Goal: Information Seeking & Learning: Learn about a topic

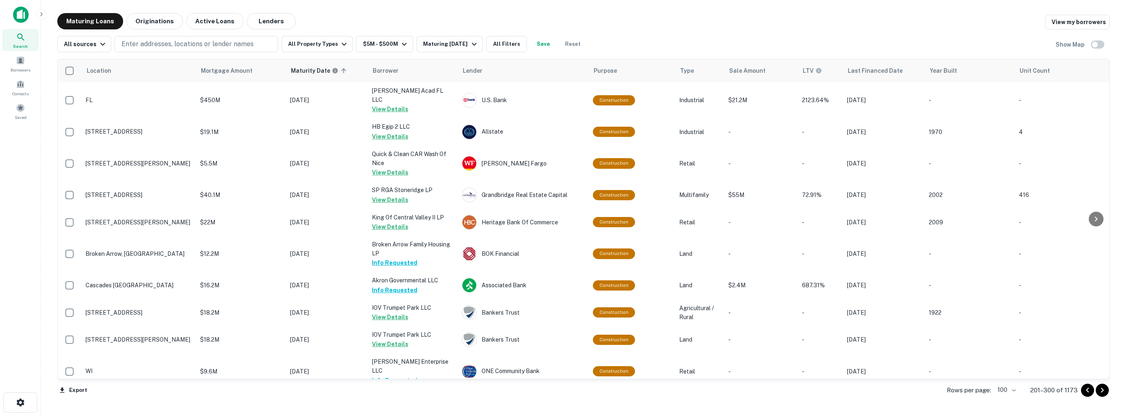
scroll to position [2698, 0]
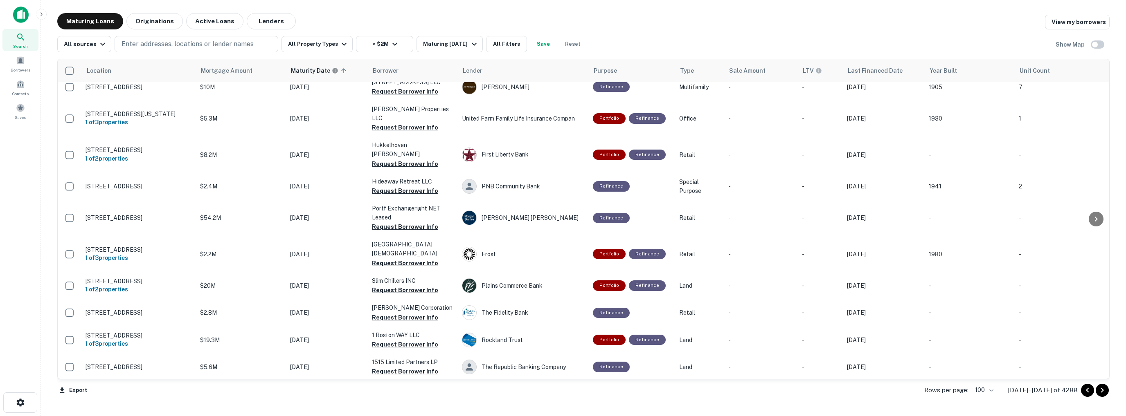
scroll to position [2556, 0]
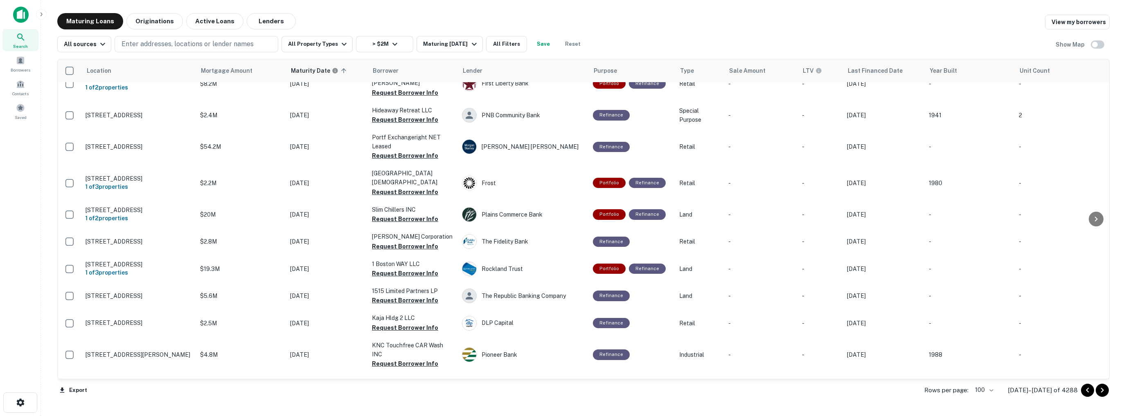
click at [1102, 391] on icon "Go to next page" at bounding box center [1102, 390] width 3 height 5
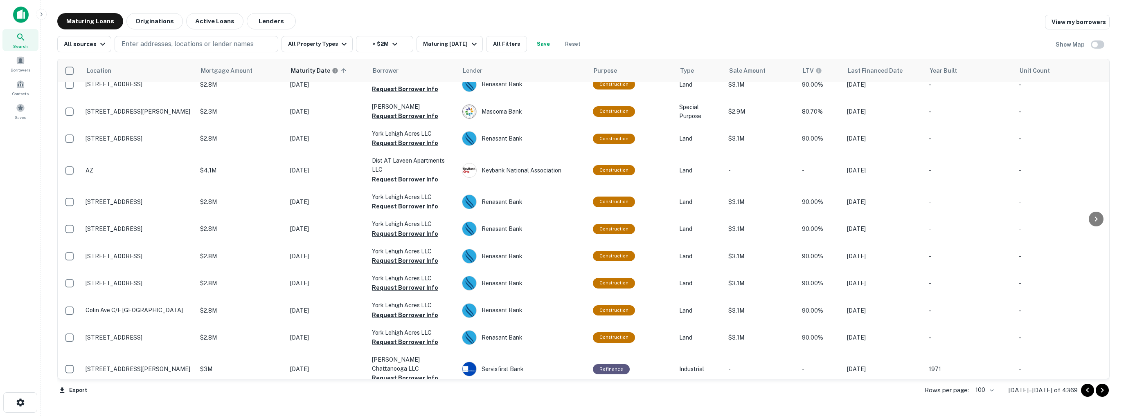
scroll to position [2556, 0]
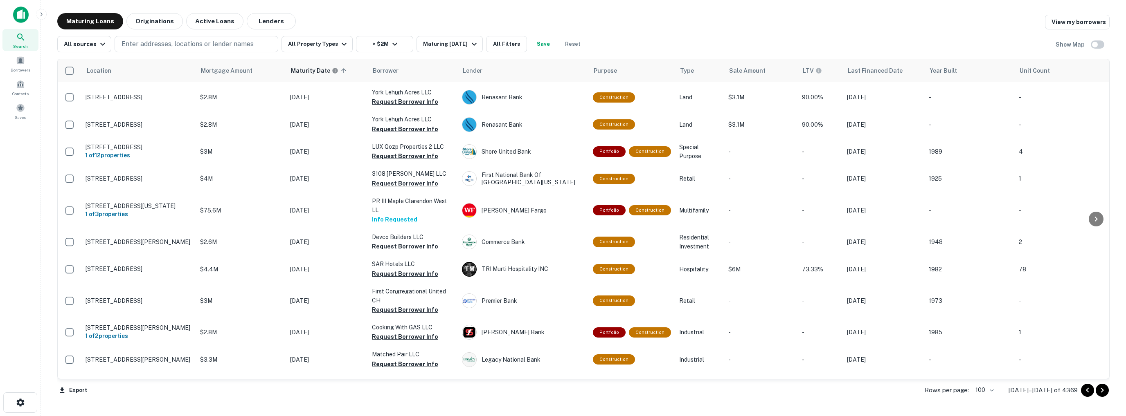
click at [1102, 391] on icon "Go to next page" at bounding box center [1102, 390] width 3 height 5
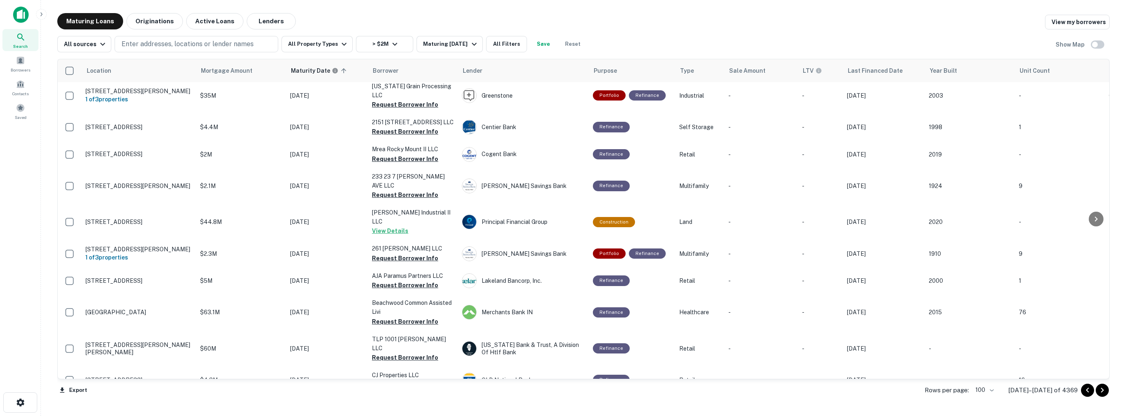
scroll to position [2568, 0]
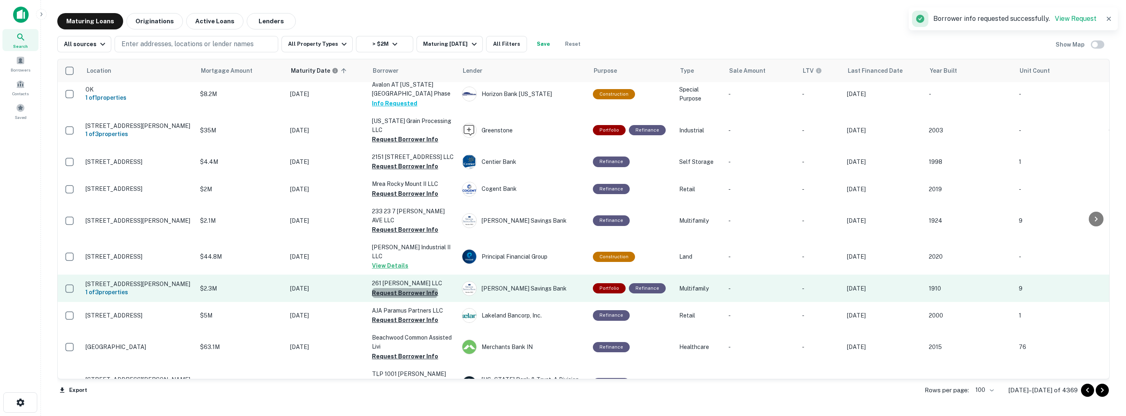
click at [404, 288] on button "Request Borrower Info" at bounding box center [405, 293] width 66 height 10
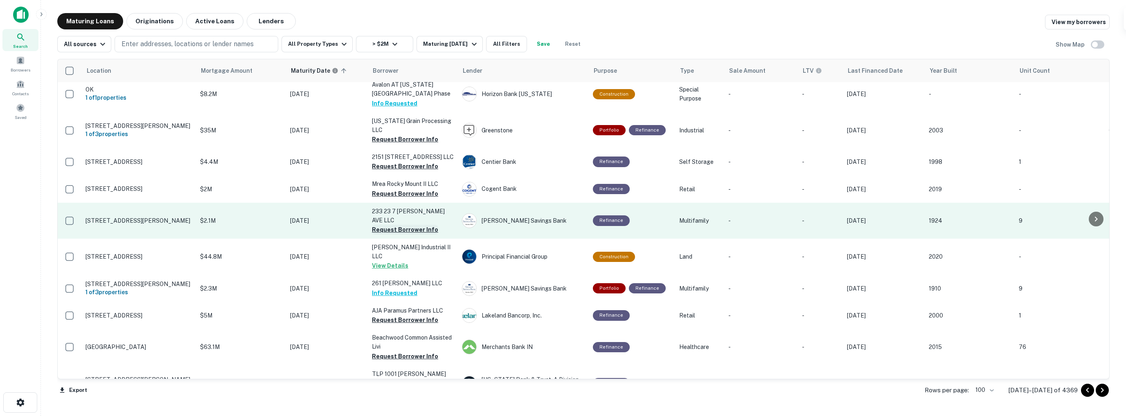
click at [403, 225] on button "Request Borrower Info" at bounding box center [405, 230] width 66 height 10
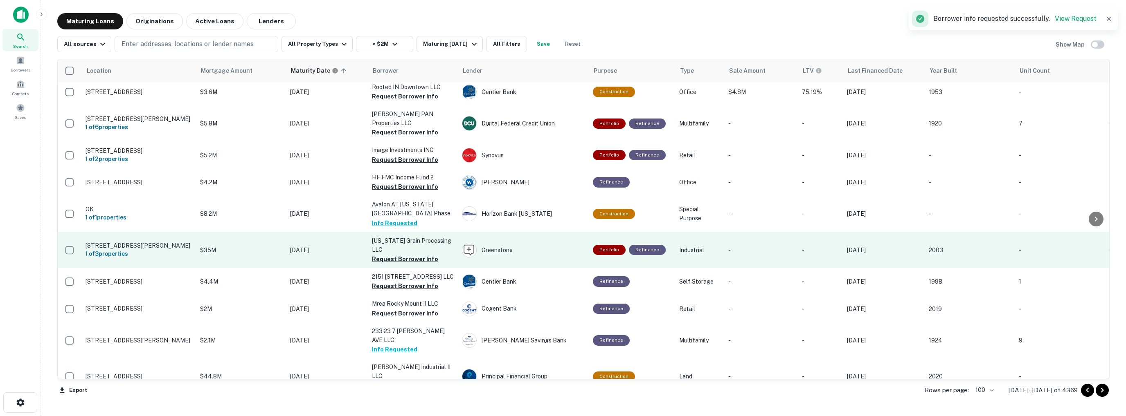
scroll to position [2446, 0]
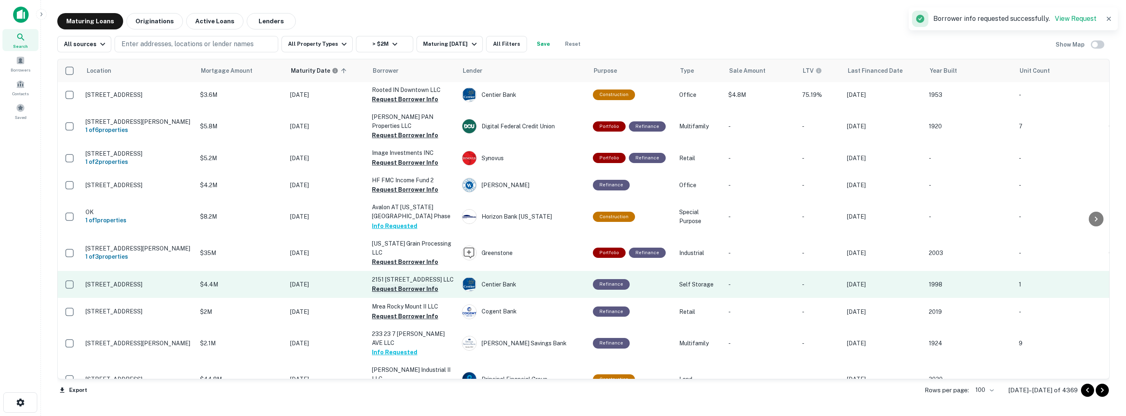
click at [402, 284] on button "Request Borrower Info" at bounding box center [405, 289] width 66 height 10
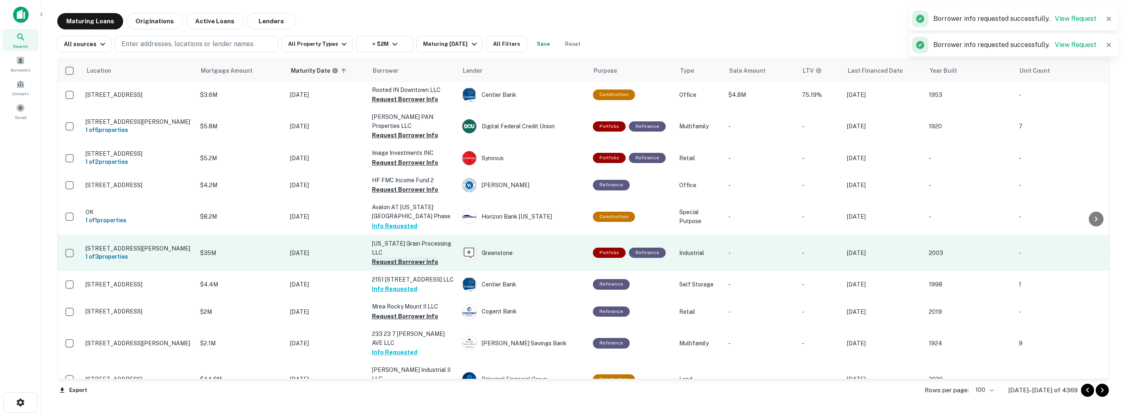
click at [400, 257] on button "Request Borrower Info" at bounding box center [405, 262] width 66 height 10
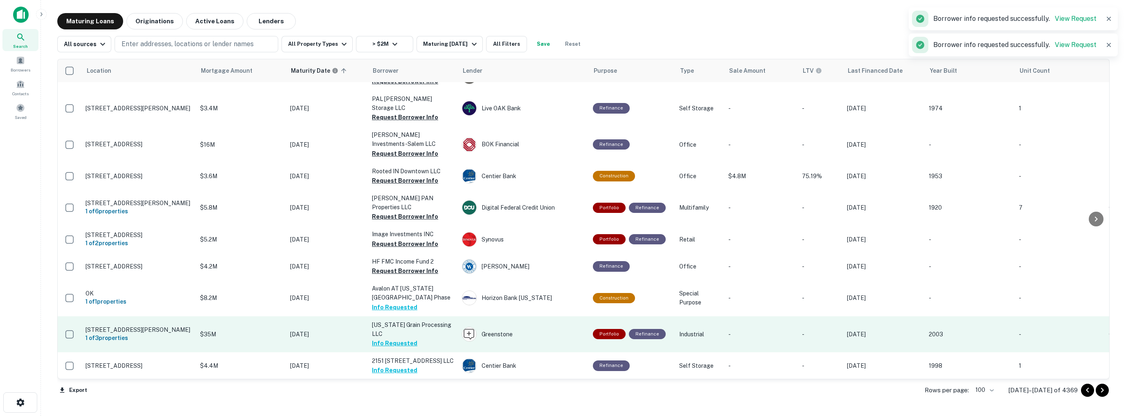
scroll to position [2364, 0]
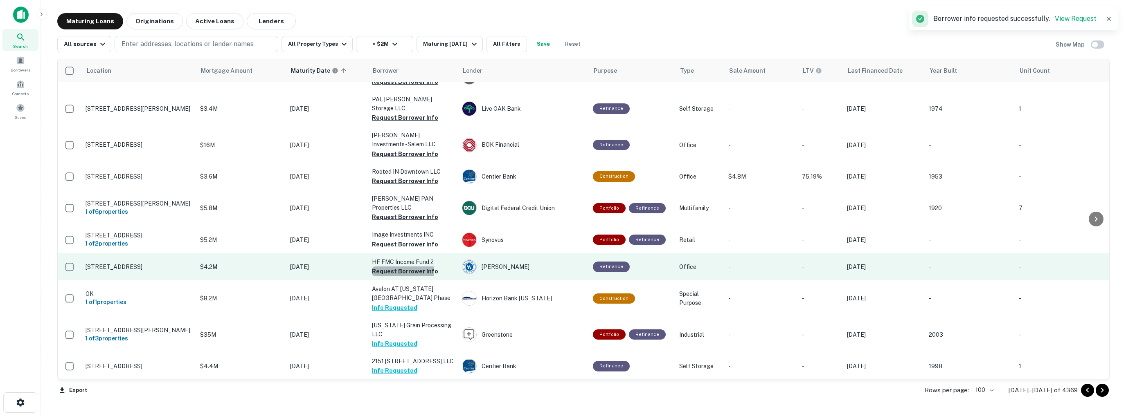
click at [399, 267] on button "Request Borrower Info" at bounding box center [405, 272] width 66 height 10
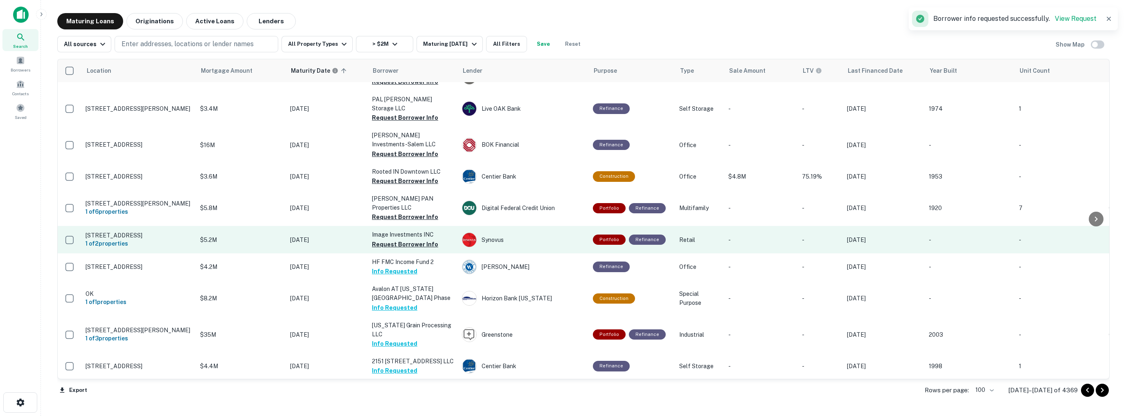
click at [398, 226] on td "Image Investments INC Request Borrower Info" at bounding box center [413, 239] width 90 height 27
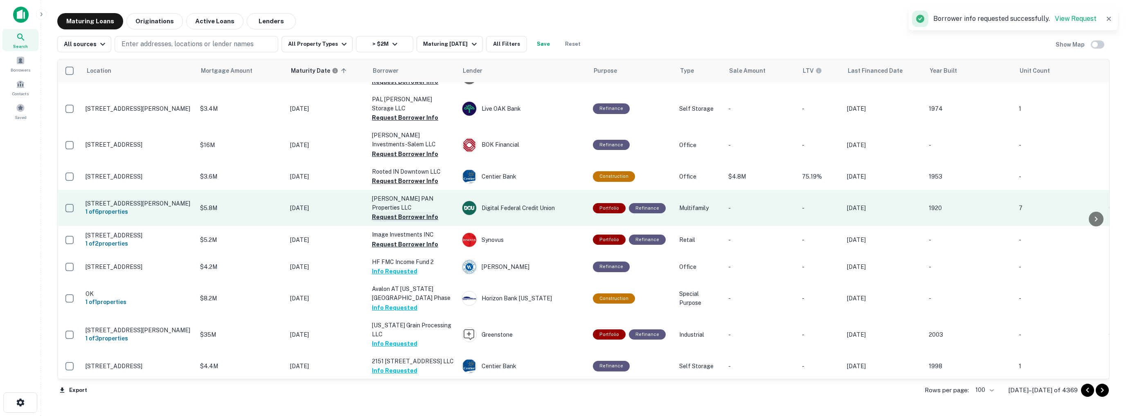
click at [399, 212] on button "Request Borrower Info" at bounding box center [405, 217] width 66 height 10
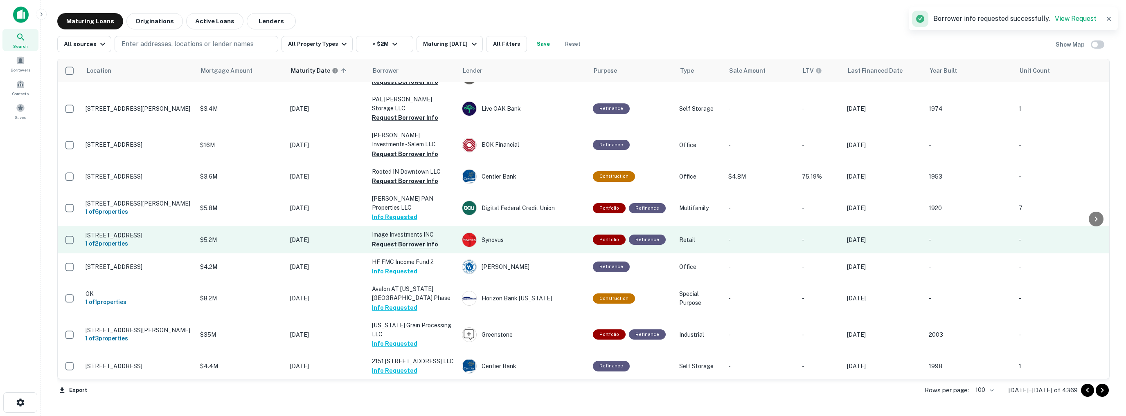
click at [394, 240] on button "Request Borrower Info" at bounding box center [405, 245] width 66 height 10
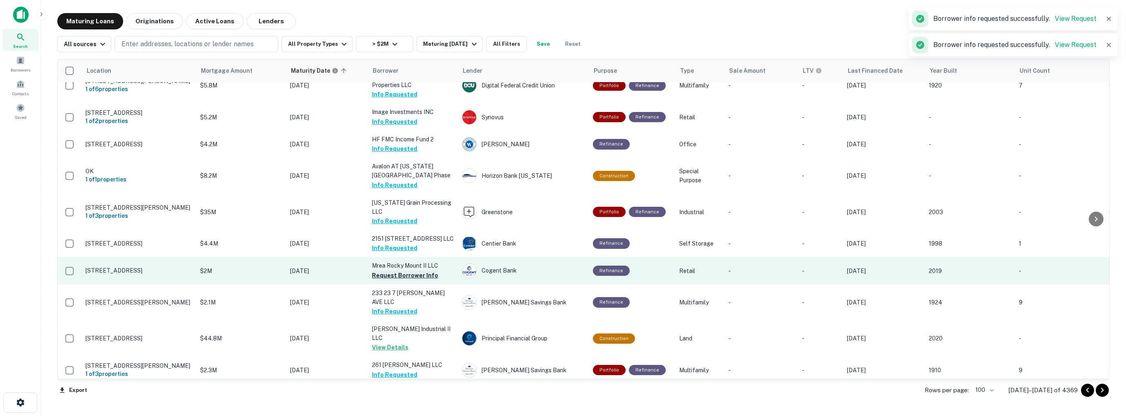
scroll to position [2650, 0]
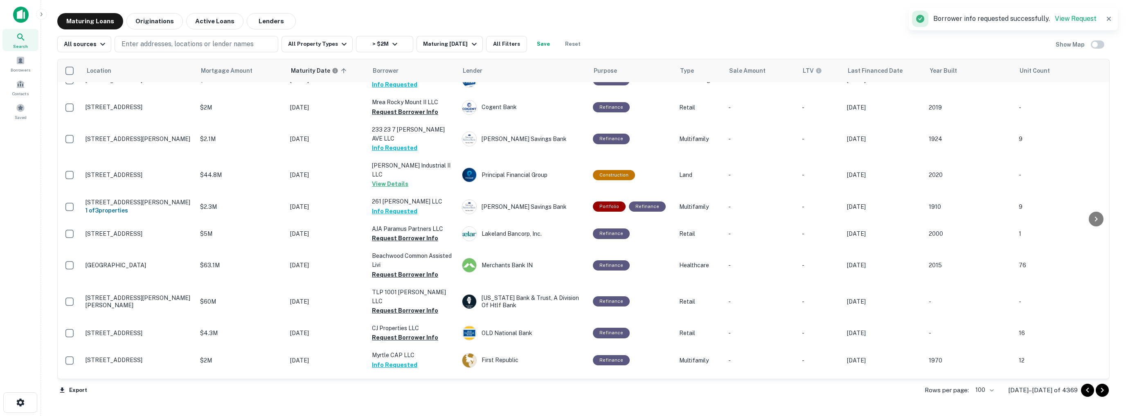
click at [1102, 391] on icon "Go to next page" at bounding box center [1102, 390] width 3 height 5
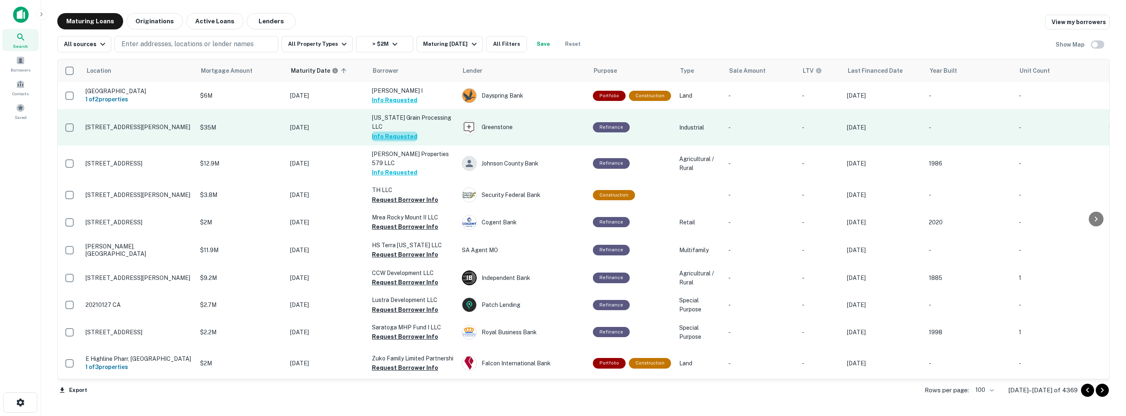
click at [396, 136] on button "Info Requested" at bounding box center [394, 137] width 45 height 10
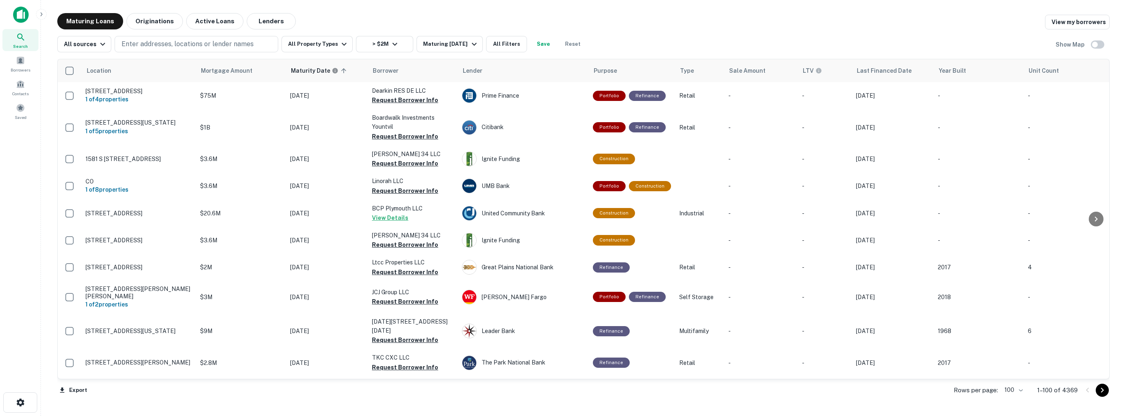
click at [1102, 393] on icon "Go to next page" at bounding box center [1102, 391] width 10 height 10
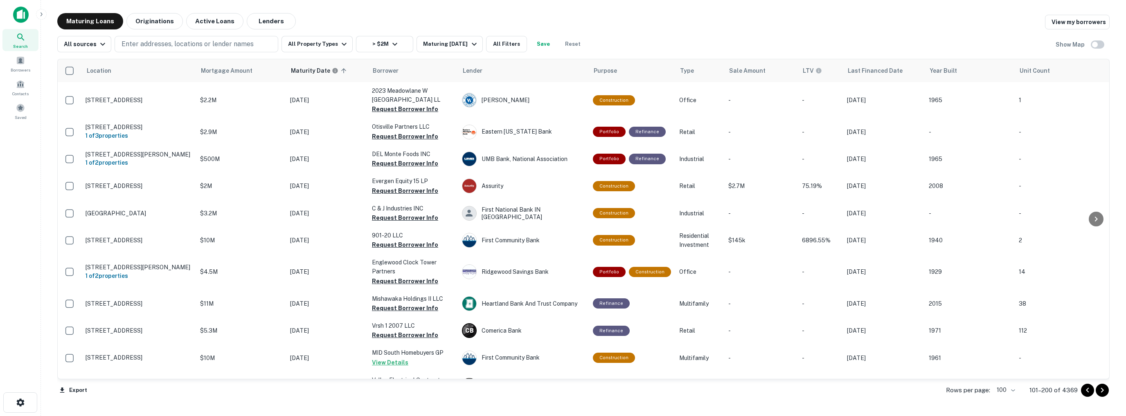
click at [1102, 393] on icon "Go to next page" at bounding box center [1102, 391] width 10 height 10
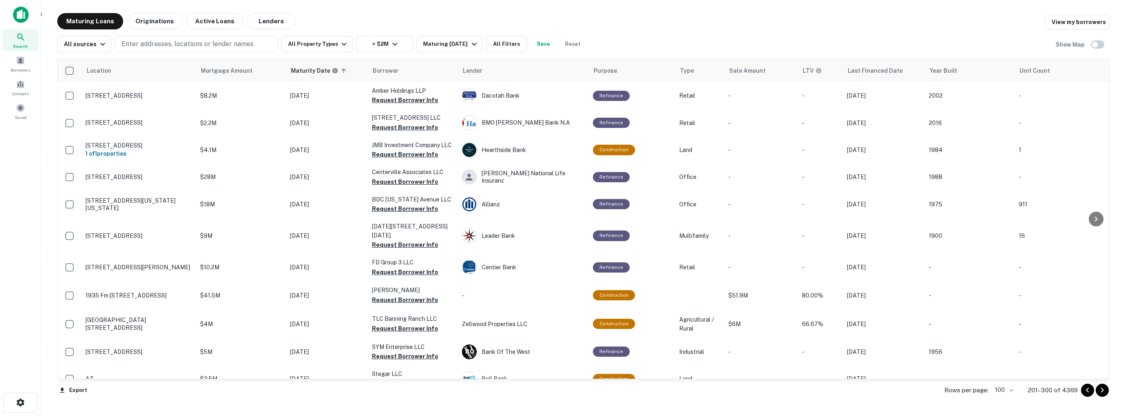
click at [1102, 393] on icon "Go to next page" at bounding box center [1102, 391] width 10 height 10
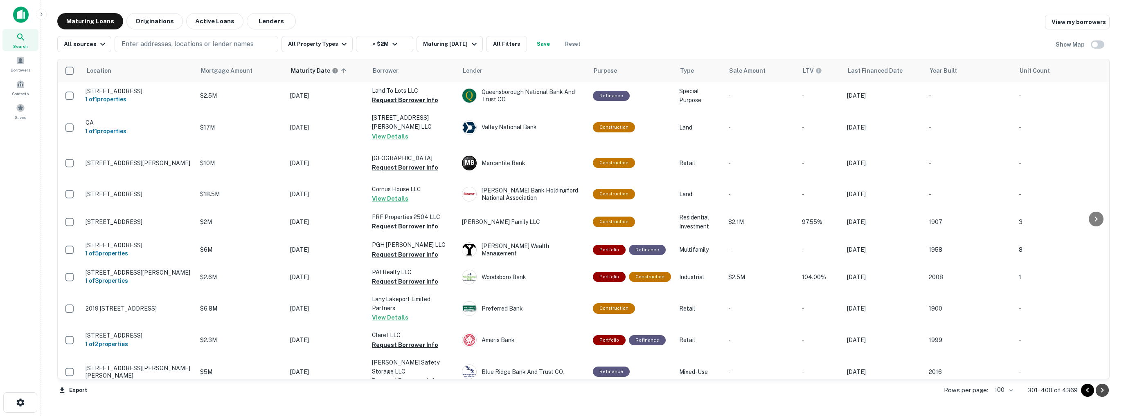
click at [1102, 393] on icon "Go to next page" at bounding box center [1102, 391] width 10 height 10
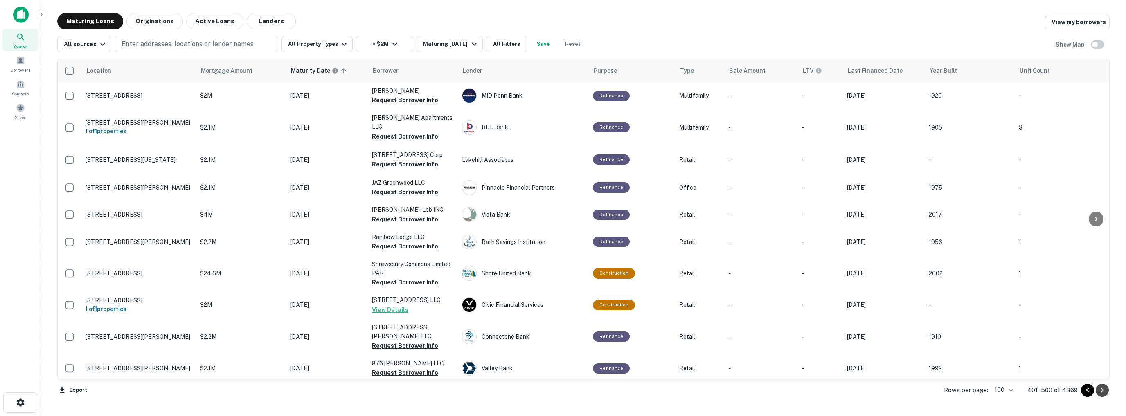
click at [1102, 393] on icon "Go to next page" at bounding box center [1102, 391] width 10 height 10
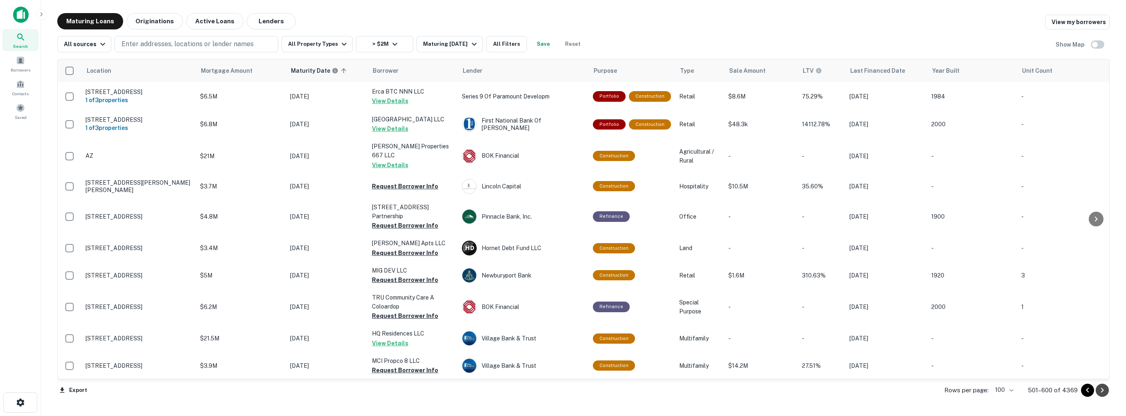
click at [1102, 393] on icon "Go to next page" at bounding box center [1102, 391] width 10 height 10
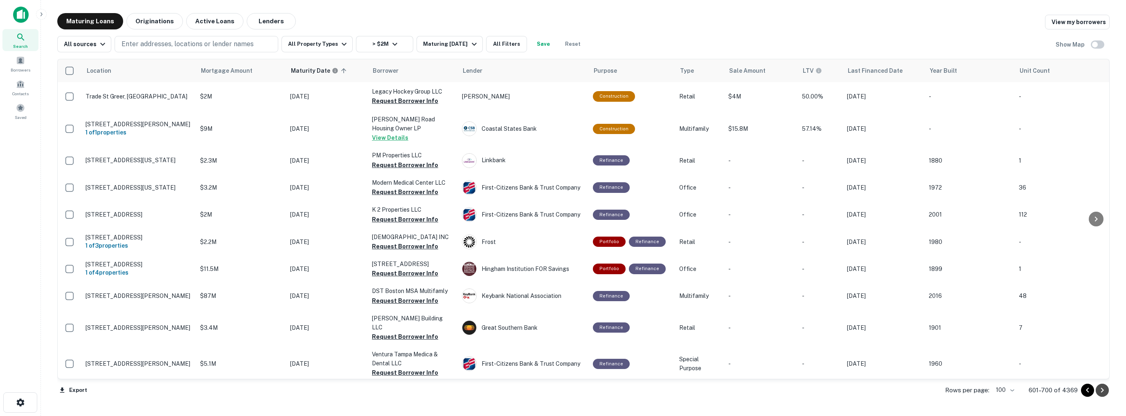
click at [1102, 393] on icon "Go to next page" at bounding box center [1102, 391] width 10 height 10
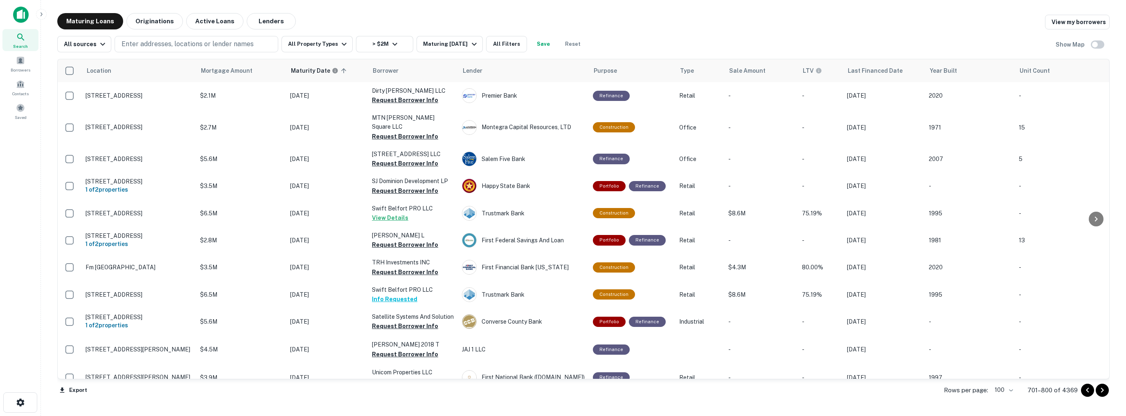
click at [1102, 393] on icon "Go to next page" at bounding box center [1102, 391] width 10 height 10
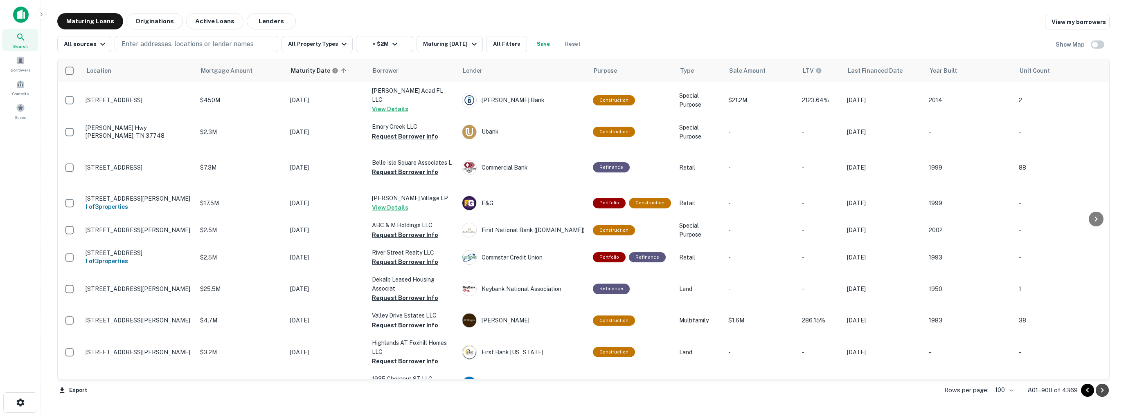
click at [1102, 393] on icon "Go to next page" at bounding box center [1102, 391] width 10 height 10
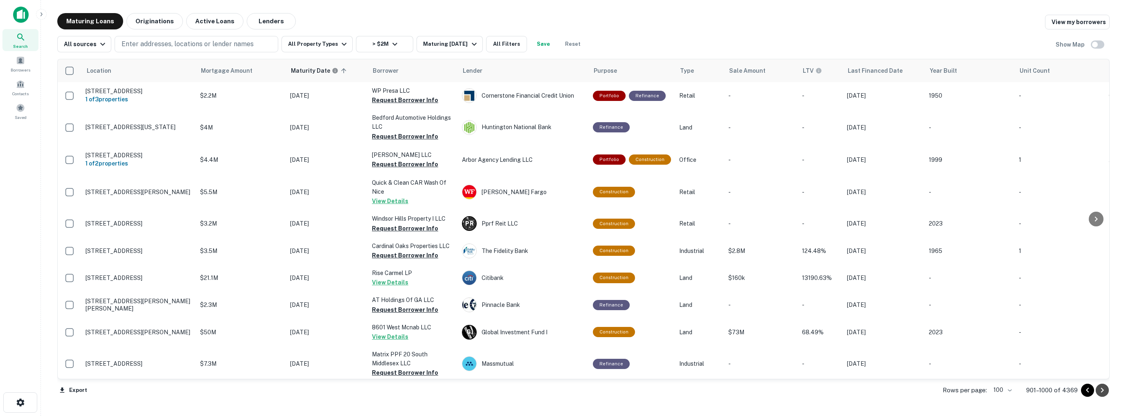
click at [1102, 393] on icon "Go to next page" at bounding box center [1102, 391] width 10 height 10
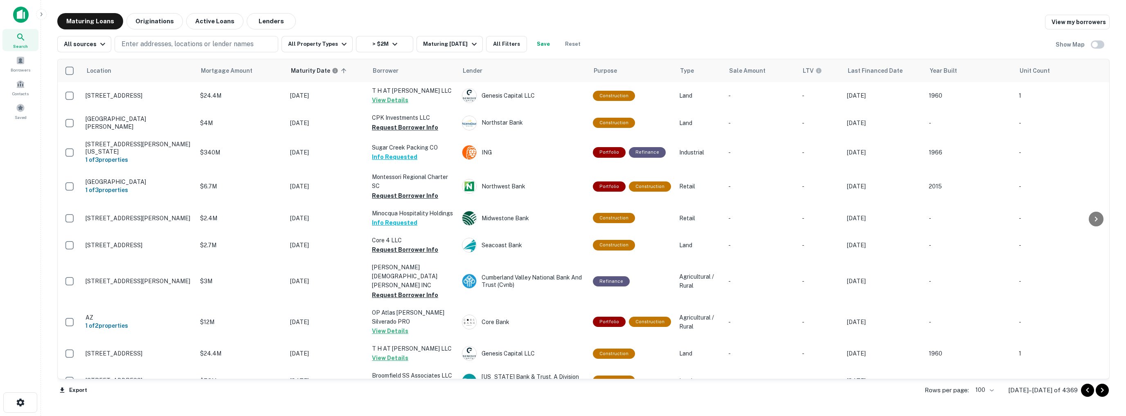
click at [1102, 393] on icon "Go to next page" at bounding box center [1102, 391] width 10 height 10
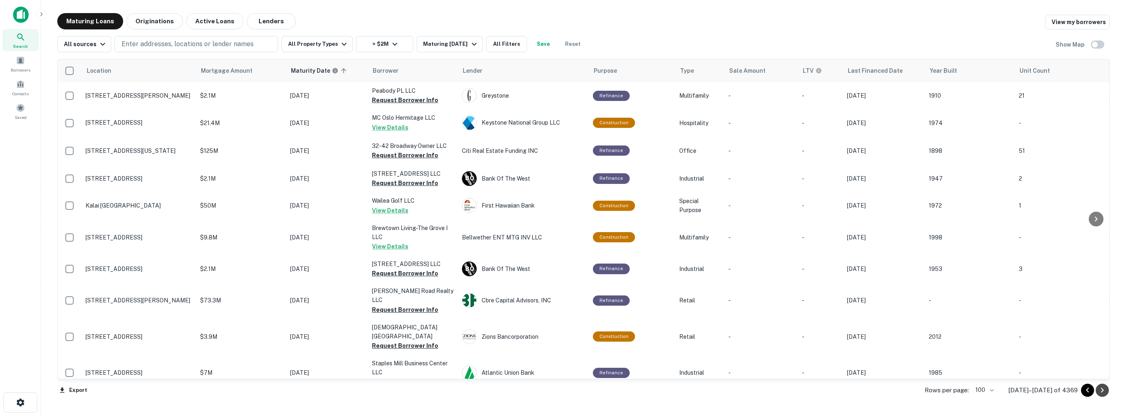
click at [1102, 393] on icon "Go to next page" at bounding box center [1102, 391] width 10 height 10
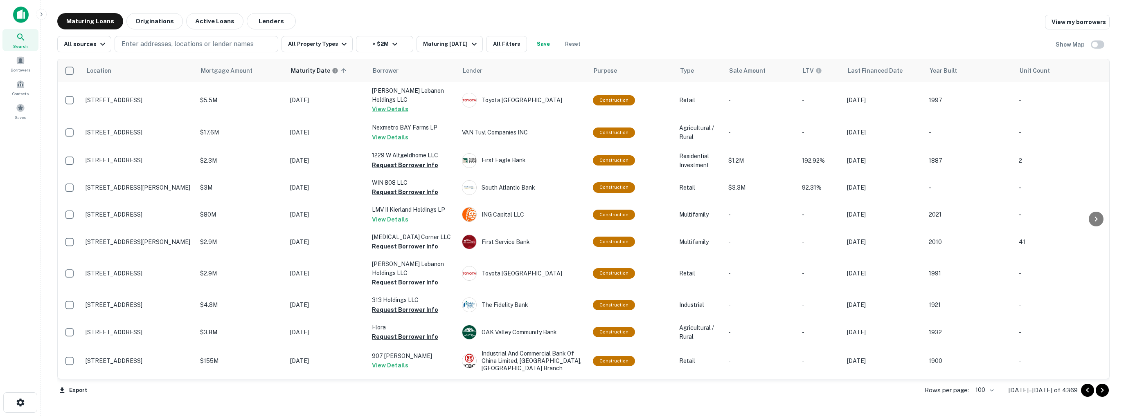
click at [1102, 393] on icon "Go to next page" at bounding box center [1102, 391] width 10 height 10
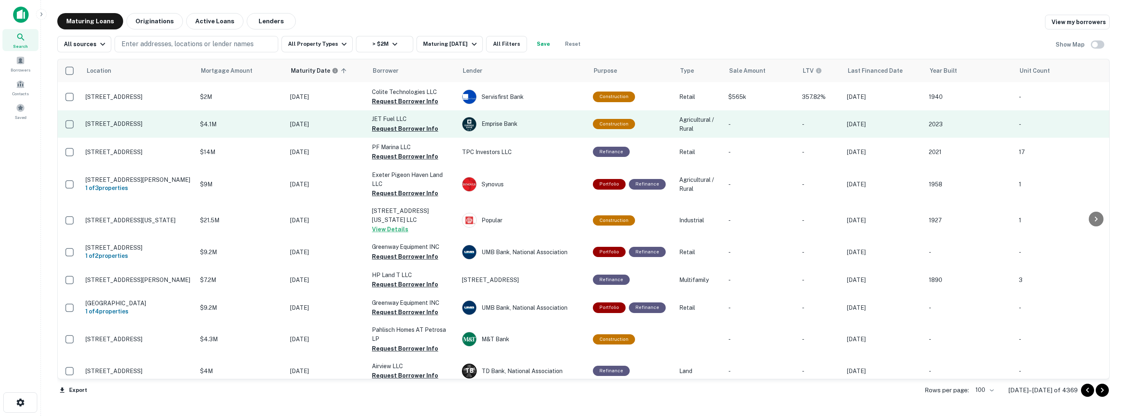
scroll to position [1922, 0]
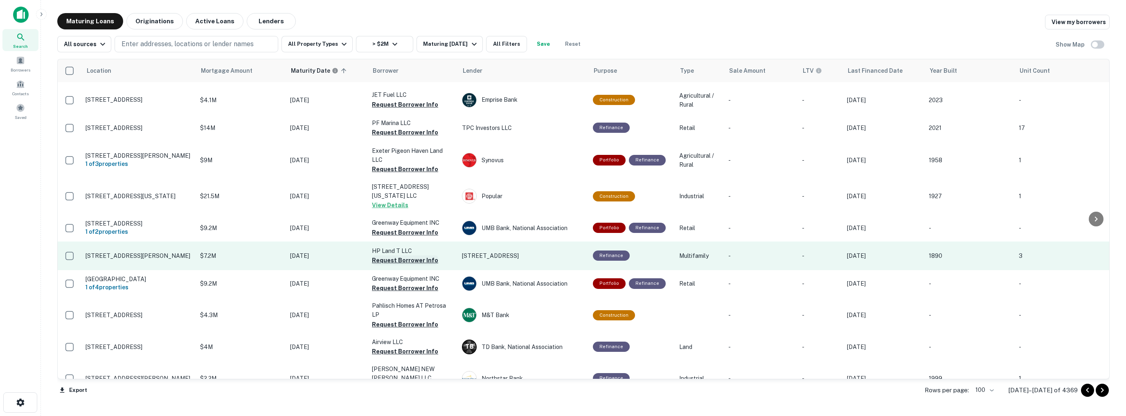
click at [394, 256] on button "Request Borrower Info" at bounding box center [405, 261] width 66 height 10
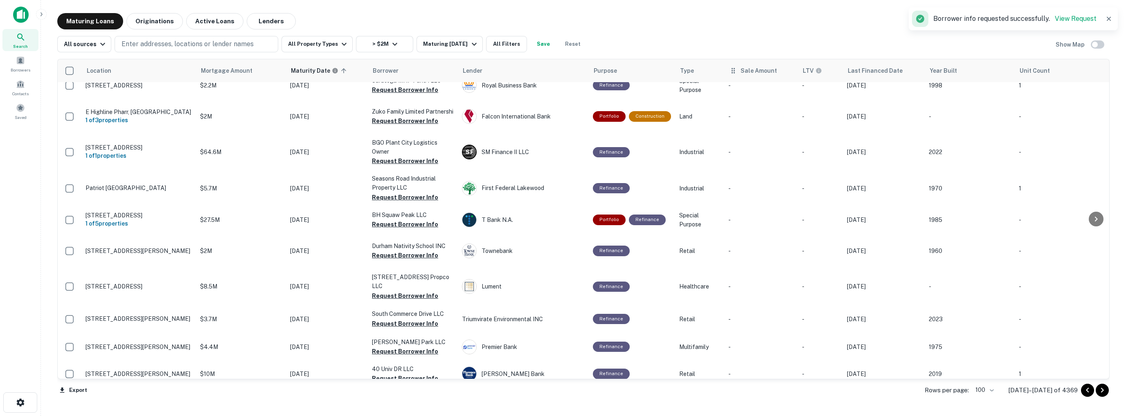
scroll to position [238, 0]
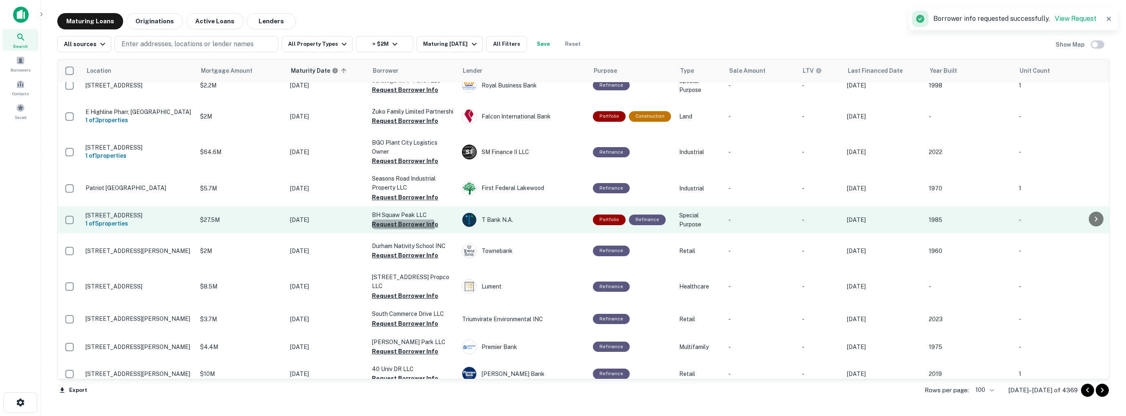
click at [400, 227] on button "Request Borrower Info" at bounding box center [405, 225] width 66 height 10
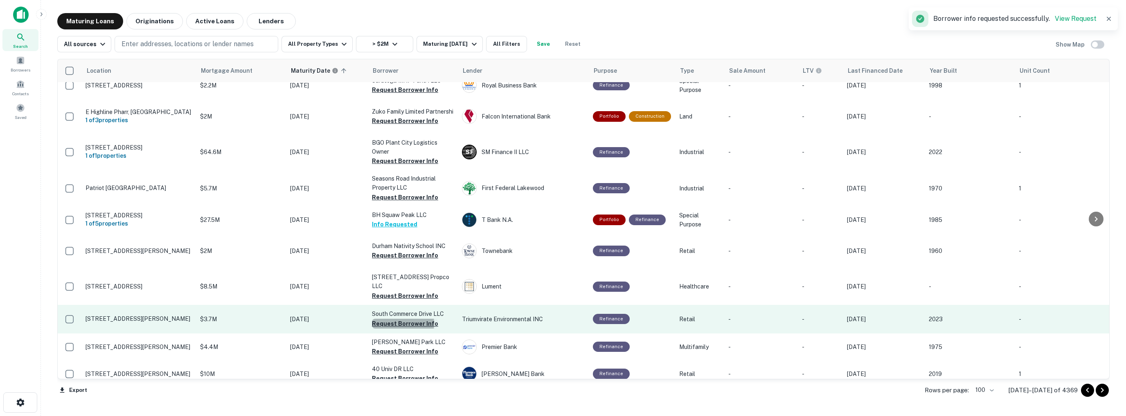
click at [392, 319] on button "Request Borrower Info" at bounding box center [405, 324] width 66 height 10
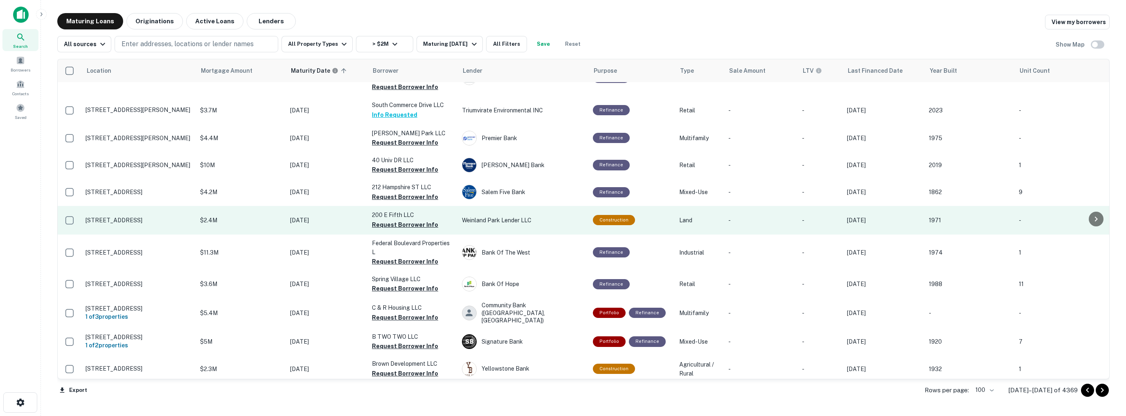
scroll to position [450, 0]
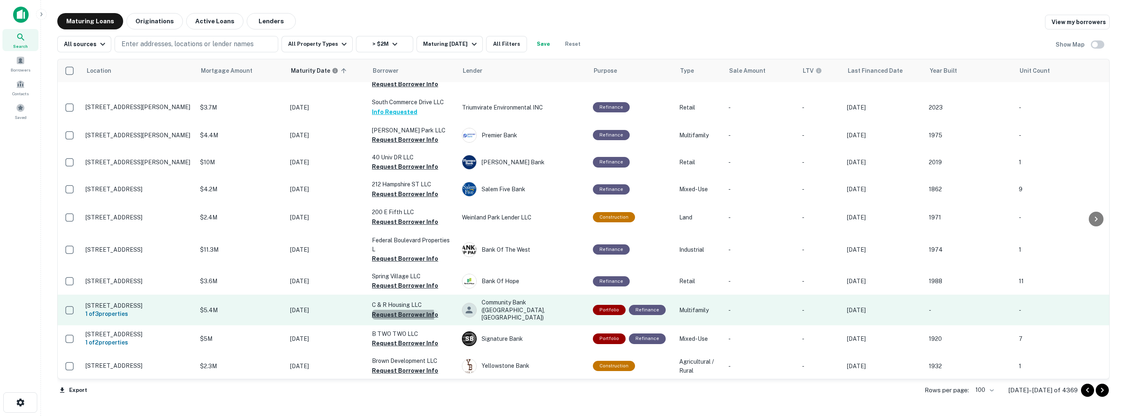
click at [390, 310] on button "Request Borrower Info" at bounding box center [405, 315] width 66 height 10
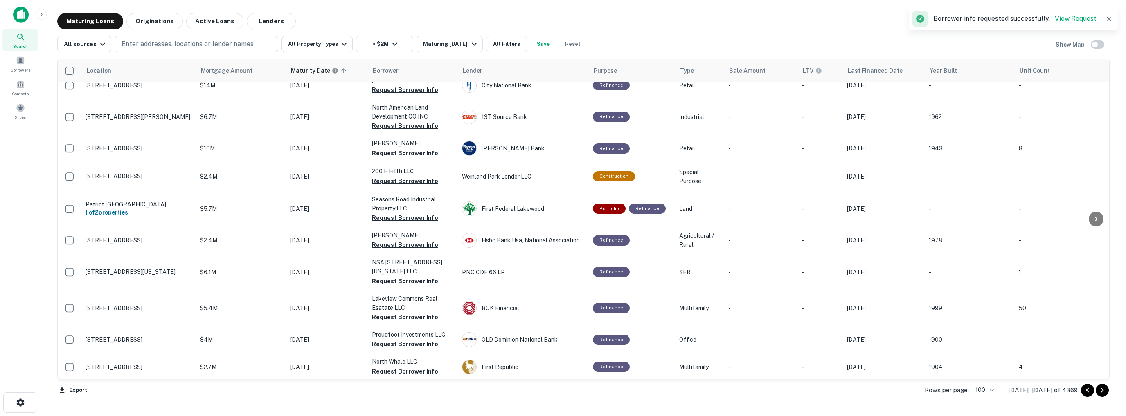
scroll to position [818, 0]
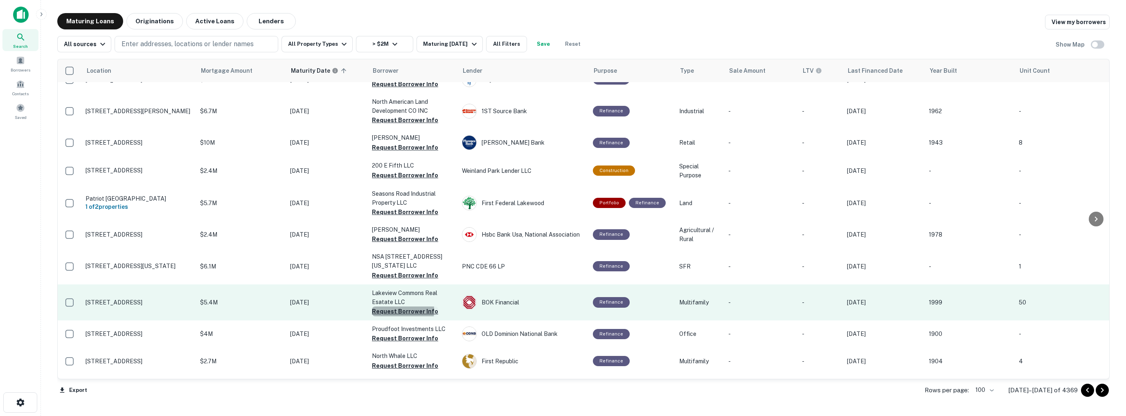
click at [386, 307] on button "Request Borrower Info" at bounding box center [405, 312] width 66 height 10
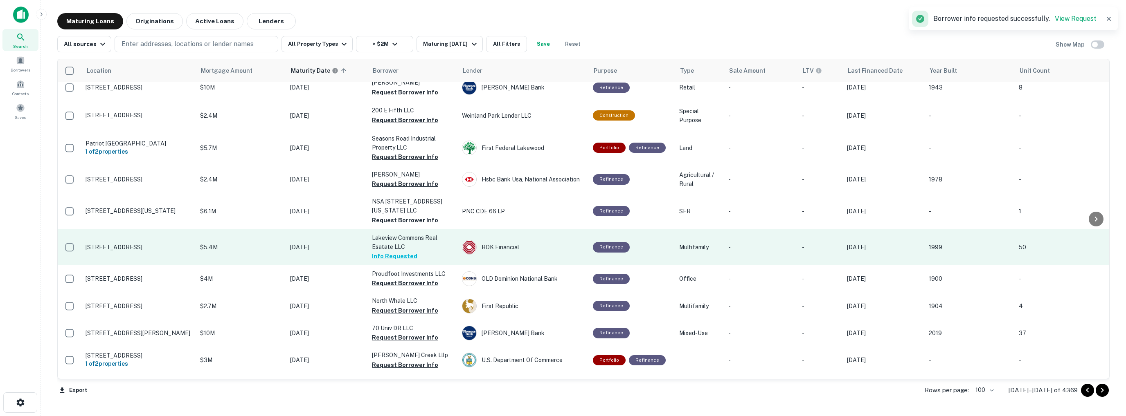
scroll to position [900, 0]
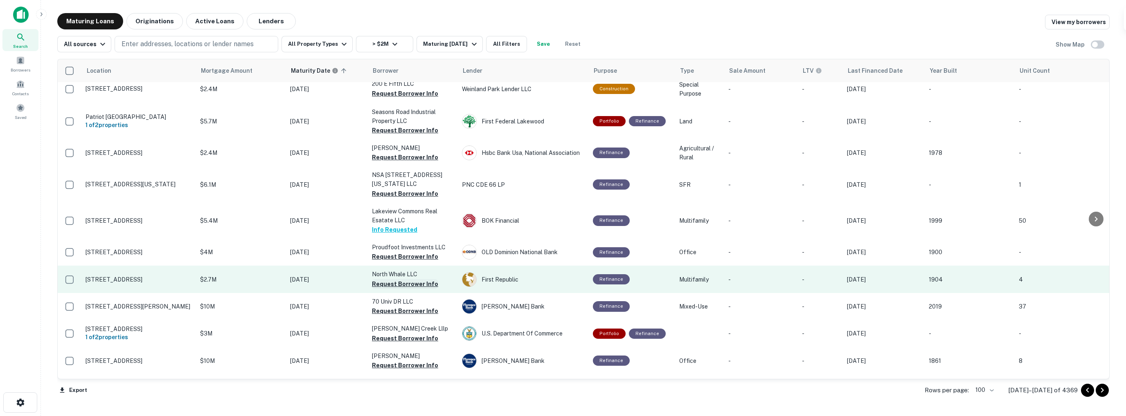
click at [404, 279] on button "Request Borrower Info" at bounding box center [405, 284] width 66 height 10
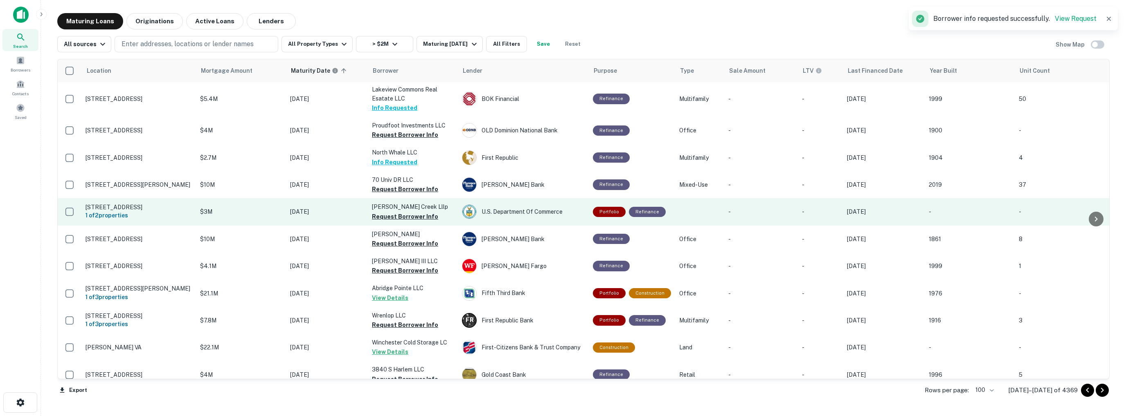
scroll to position [1023, 0]
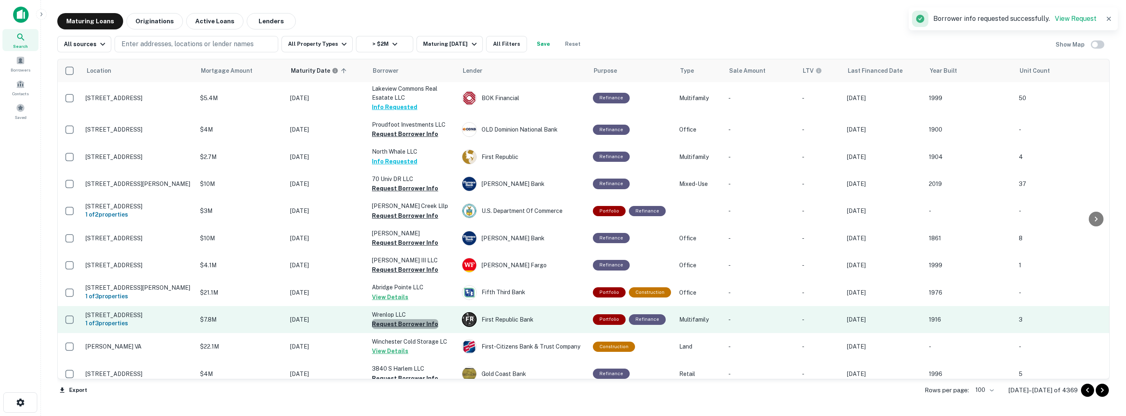
click at [405, 319] on button "Request Borrower Info" at bounding box center [405, 324] width 66 height 10
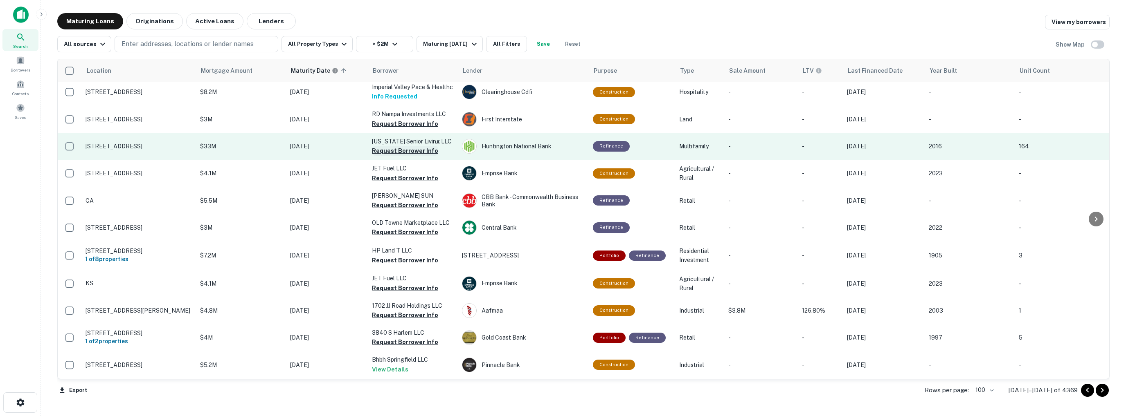
scroll to position [1513, 0]
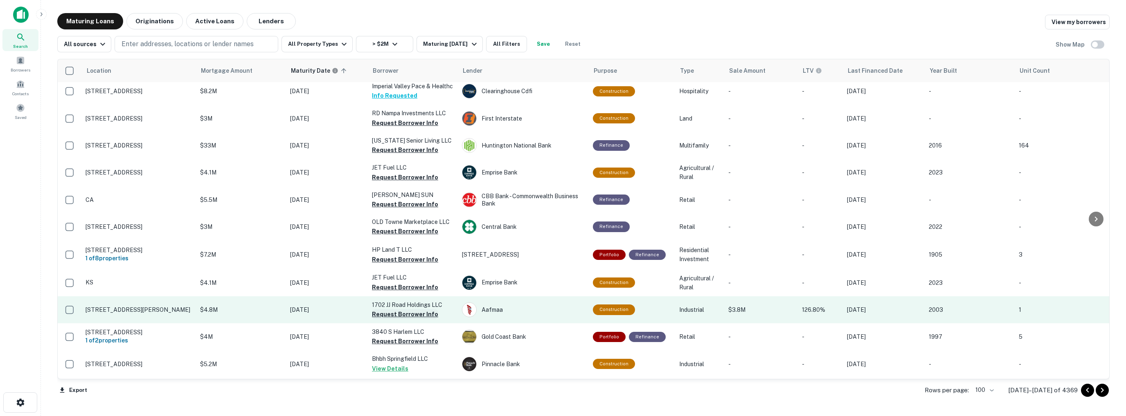
click at [389, 310] on button "Request Borrower Info" at bounding box center [405, 315] width 66 height 10
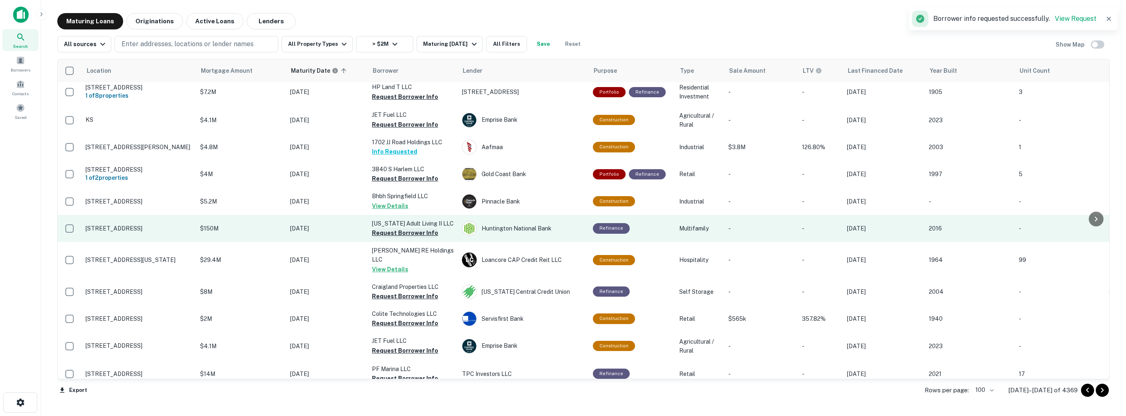
scroll to position [1677, 0]
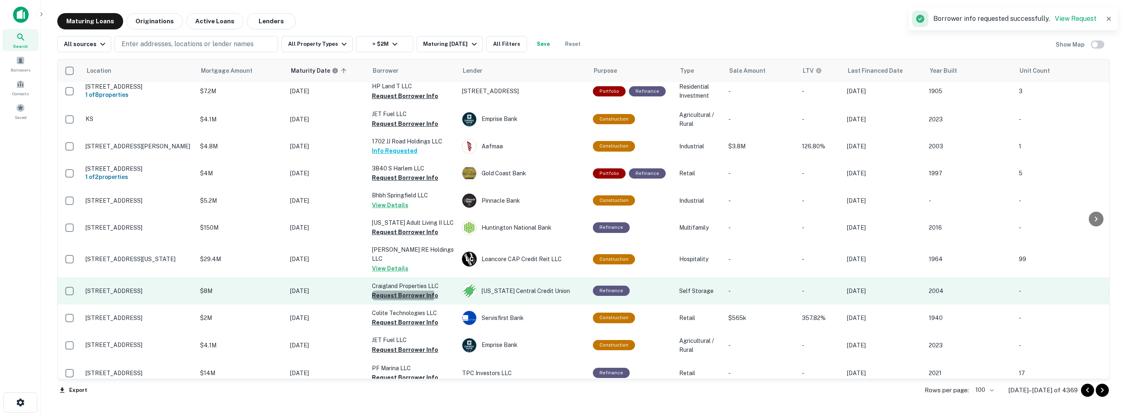
click at [394, 291] on button "Request Borrower Info" at bounding box center [405, 296] width 66 height 10
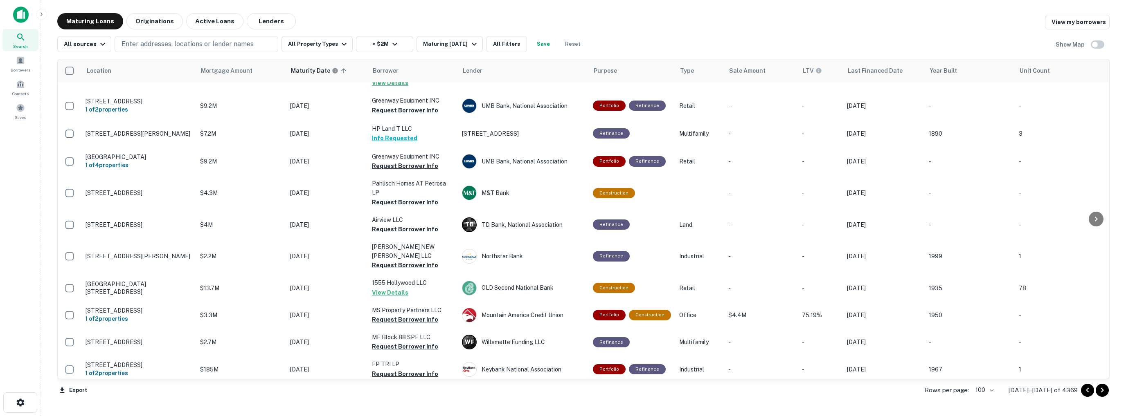
scroll to position [2045, 0]
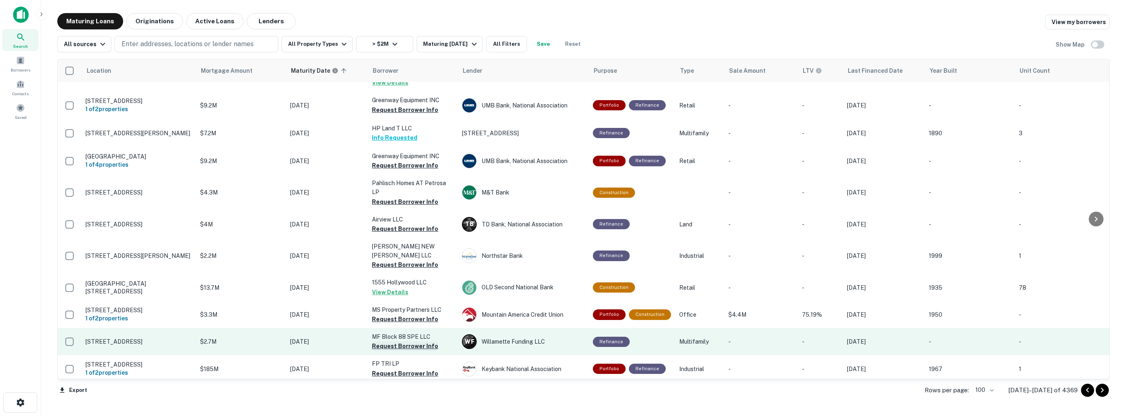
click at [398, 342] on button "Request Borrower Info" at bounding box center [405, 347] width 66 height 10
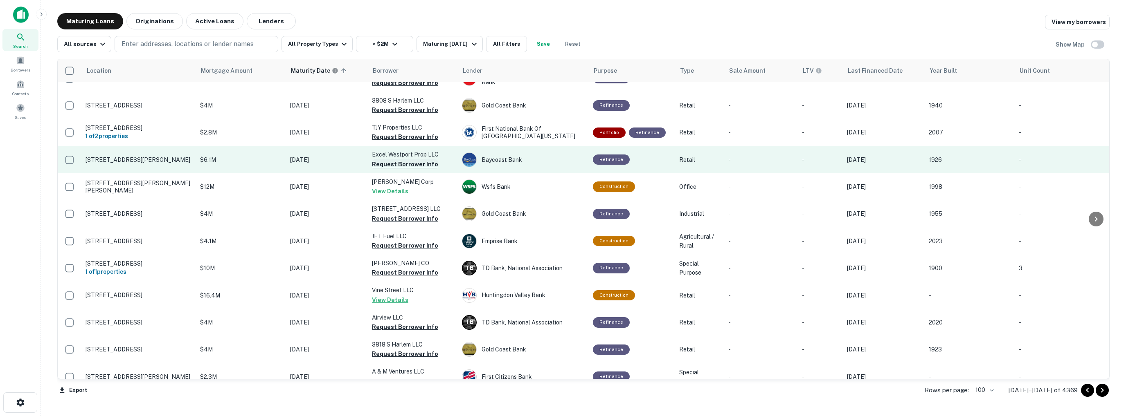
scroll to position [2565, 0]
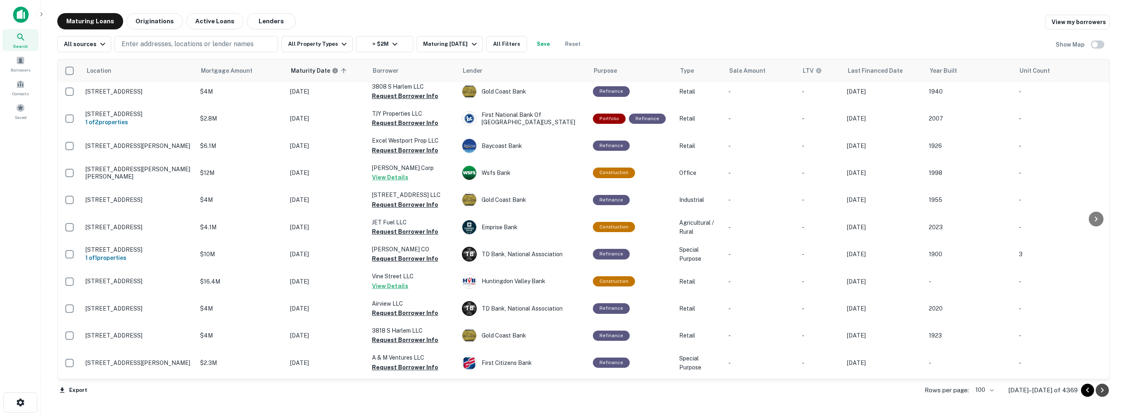
click at [1106, 391] on icon "Go to next page" at bounding box center [1102, 391] width 10 height 10
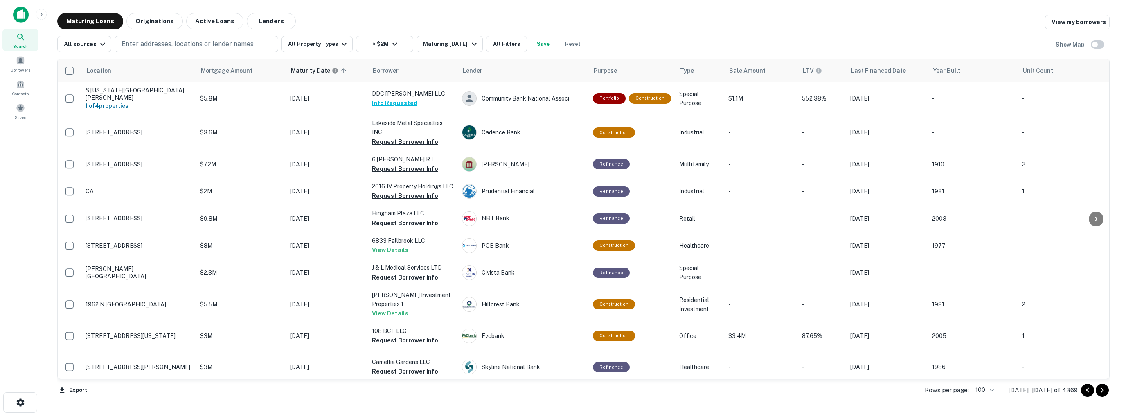
scroll to position [2695, 0]
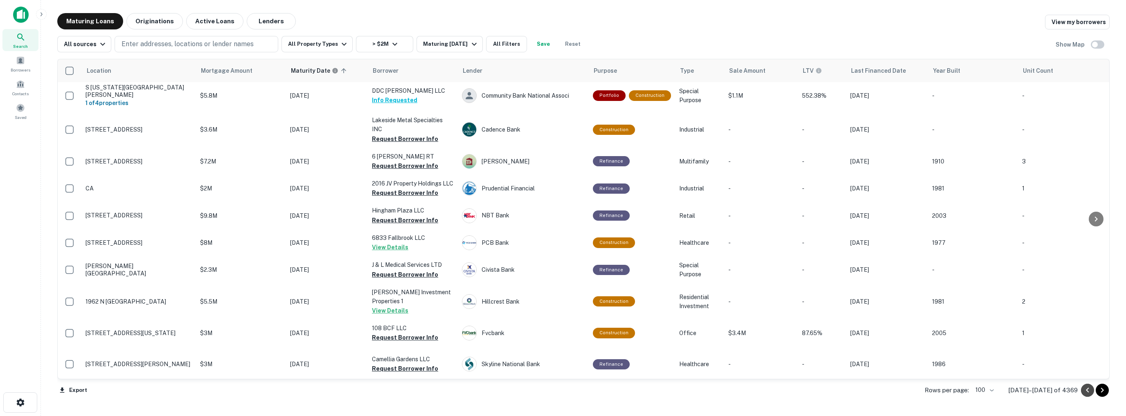
click at [1087, 390] on icon "Go to previous page" at bounding box center [1087, 391] width 10 height 10
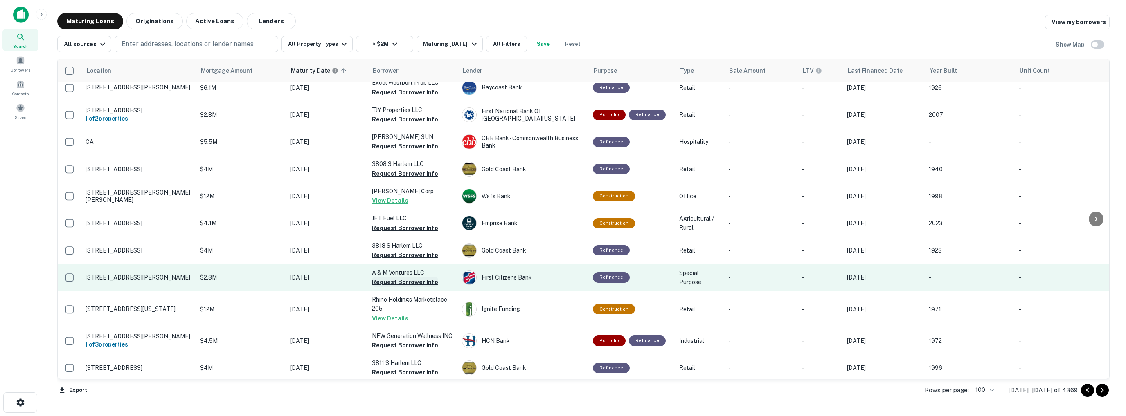
scroll to position [2574, 0]
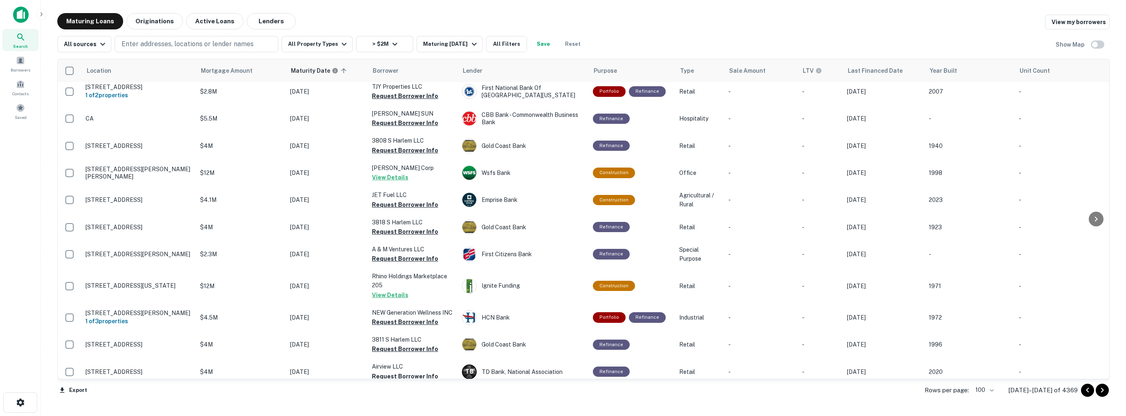
click at [1101, 391] on icon "Go to next page" at bounding box center [1102, 390] width 3 height 5
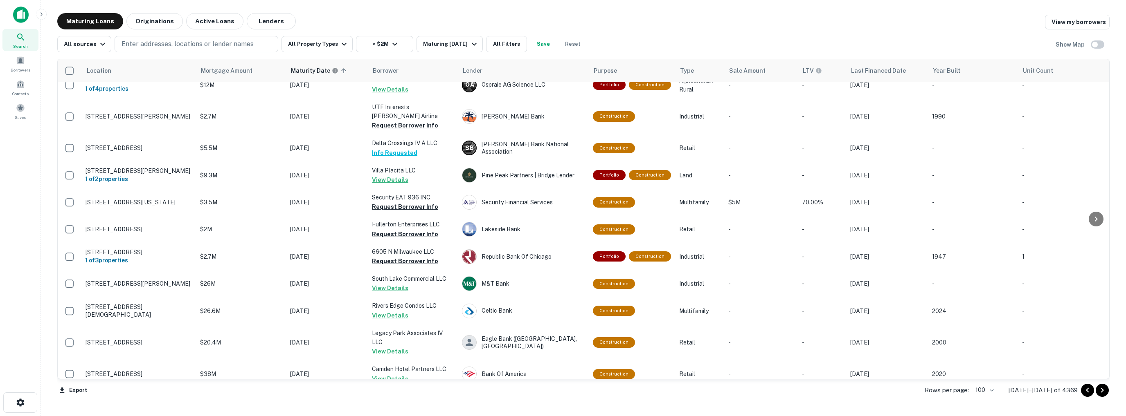
scroll to position [327, 0]
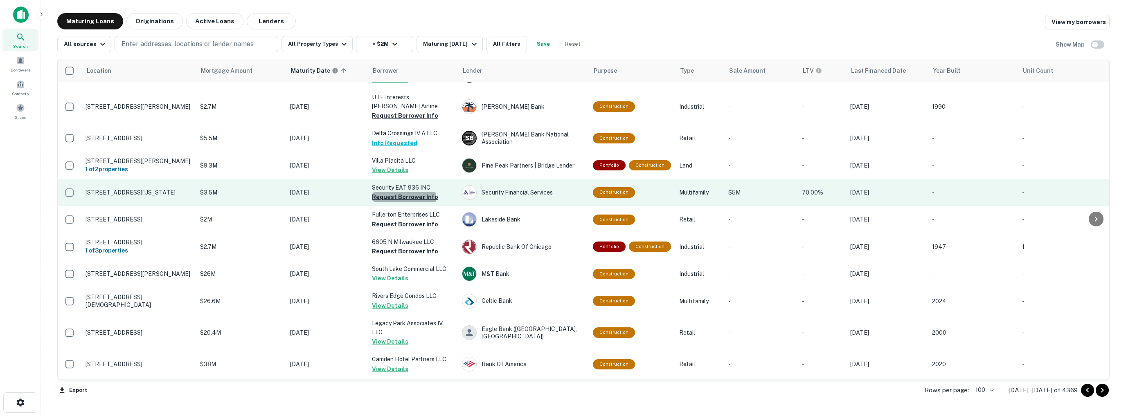
click at [403, 192] on button "Request Borrower Info" at bounding box center [405, 197] width 66 height 10
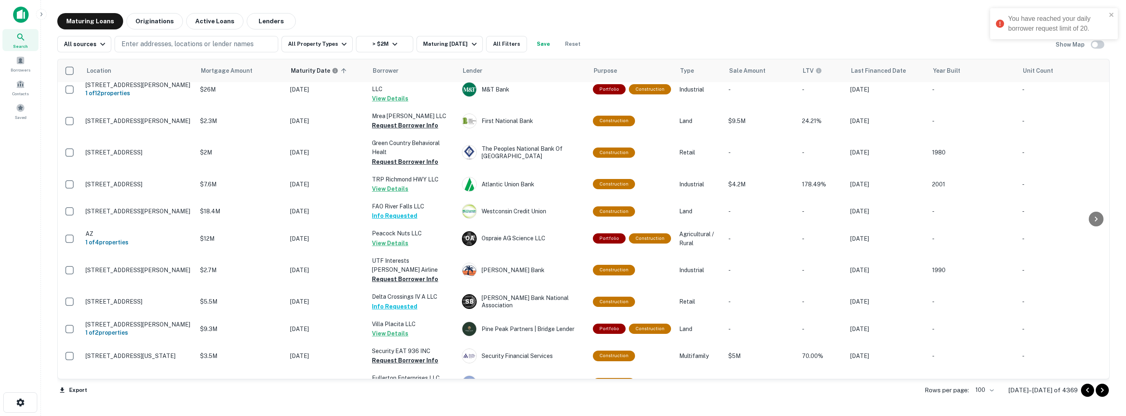
scroll to position [0, 0]
